Goal: Task Accomplishment & Management: Complete application form

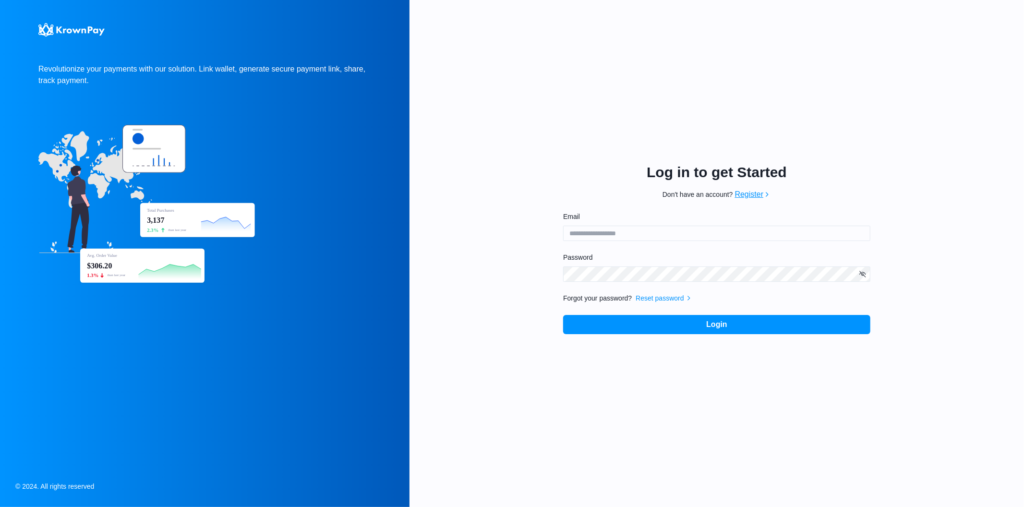
click at [756, 197] on link "Register" at bounding box center [749, 195] width 29 height 12
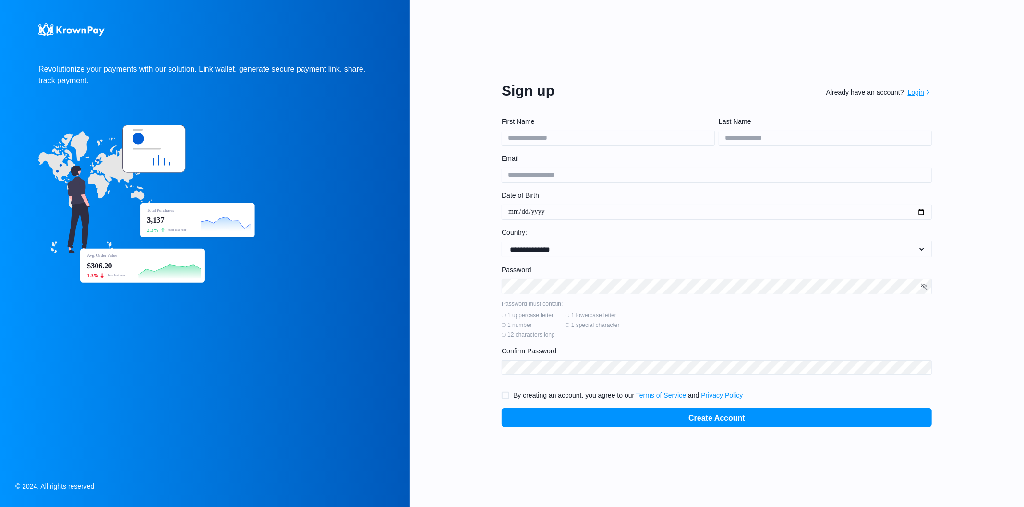
click at [911, 92] on link "Login" at bounding box center [916, 92] width 16 height 10
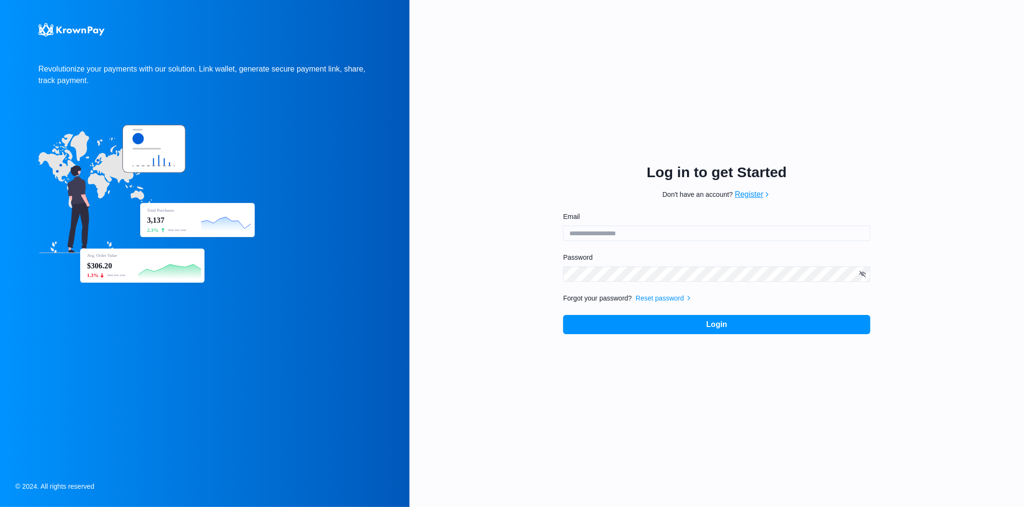
click at [750, 194] on link "Register" at bounding box center [749, 195] width 29 height 12
